Goal: Book appointment/travel/reservation

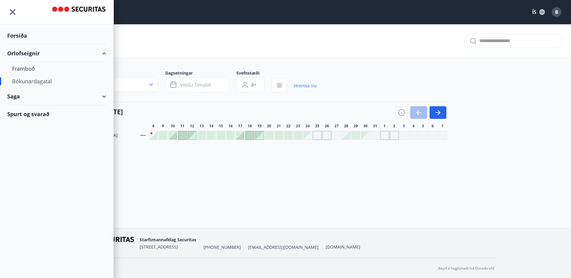
click at [18, 13] on div at bounding box center [56, 12] width 113 height 24
click at [14, 13] on icon "menu" at bounding box center [13, 12] width 6 height 6
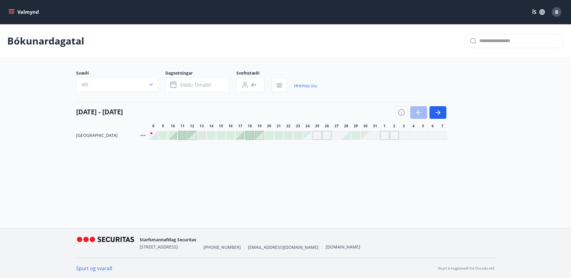
click at [241, 135] on div at bounding box center [240, 135] width 8 height 8
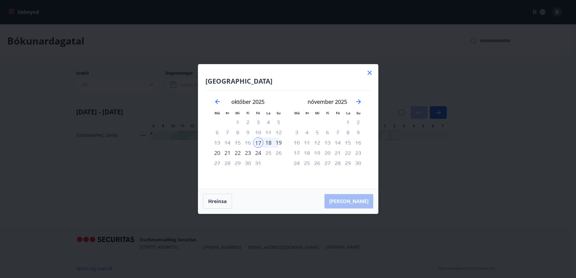
click at [275, 143] on div "19" at bounding box center [278, 143] width 10 height 10
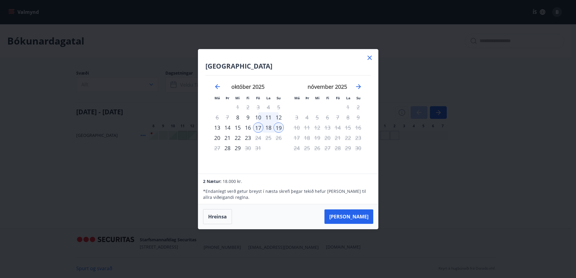
click at [369, 59] on icon at bounding box center [369, 57] width 7 height 7
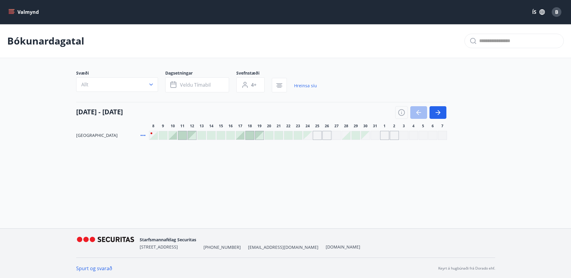
click at [22, 11] on button "Valmynd" at bounding box center [24, 12] width 34 height 11
click at [199, 35] on div "Bókunardagatal" at bounding box center [285, 41] width 571 height 34
click at [6, 11] on div "Valmynd ÍS B" at bounding box center [285, 12] width 571 height 24
click at [8, 10] on button "Valmynd" at bounding box center [24, 12] width 34 height 11
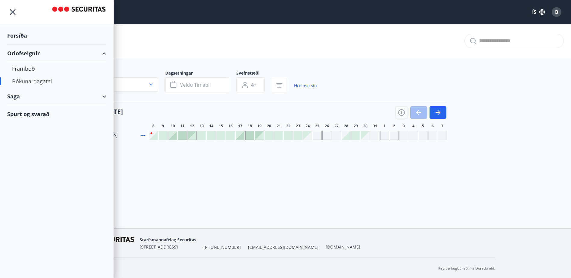
click at [26, 35] on div "Forsíða" at bounding box center [56, 36] width 99 height 18
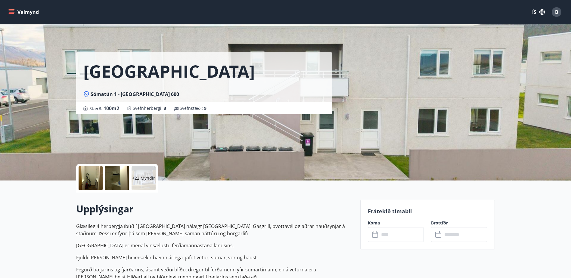
click at [148, 172] on div "+22 Myndir" at bounding box center [144, 178] width 24 height 24
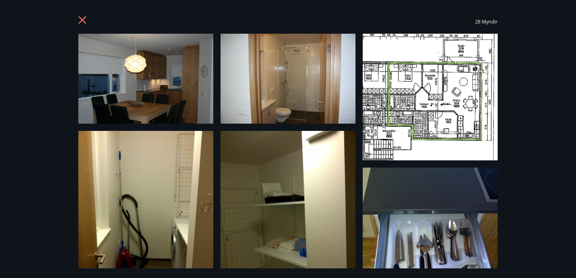
click at [83, 18] on icon at bounding box center [83, 21] width 10 height 10
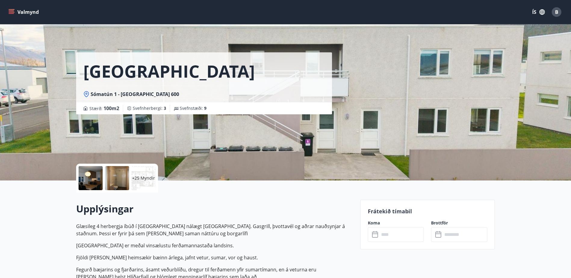
click at [391, 238] on input "text" at bounding box center [401, 234] width 45 height 15
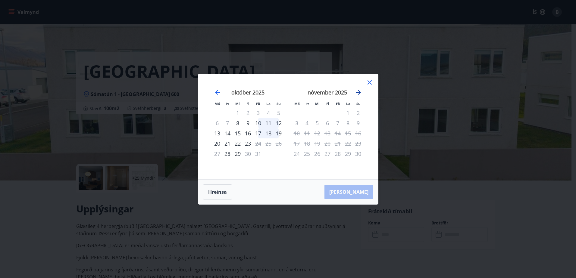
click at [356, 92] on icon "Move forward to switch to the next month." at bounding box center [358, 92] width 5 height 5
click at [215, 93] on icon "Move backward to switch to the previous month." at bounding box center [217, 92] width 5 height 5
click at [256, 120] on div "10" at bounding box center [258, 123] width 10 height 10
click at [280, 123] on div "12" at bounding box center [278, 123] width 10 height 10
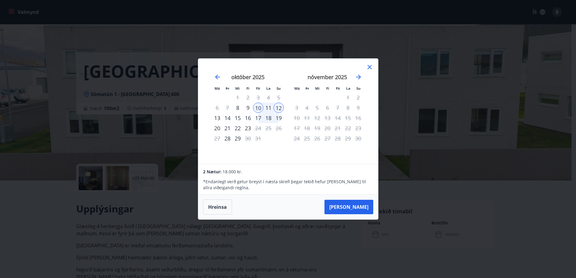
click at [280, 119] on div "19" at bounding box center [278, 118] width 10 height 10
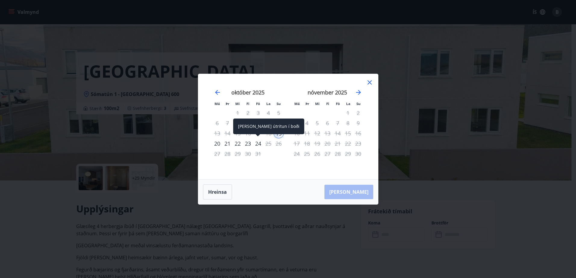
click at [254, 140] on div "24" at bounding box center [258, 143] width 10 height 10
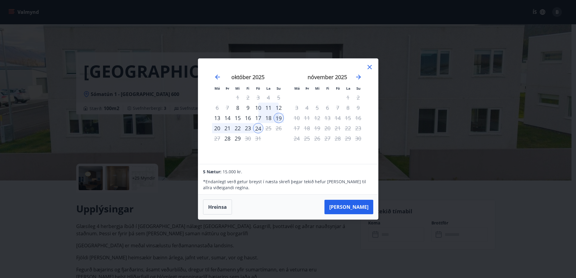
click at [246, 108] on div "9" at bounding box center [248, 108] width 10 height 10
click at [279, 109] on div "12" at bounding box center [278, 108] width 10 height 10
click at [366, 67] on icon at bounding box center [369, 67] width 7 height 7
